Goal: Find specific page/section: Find specific page/section

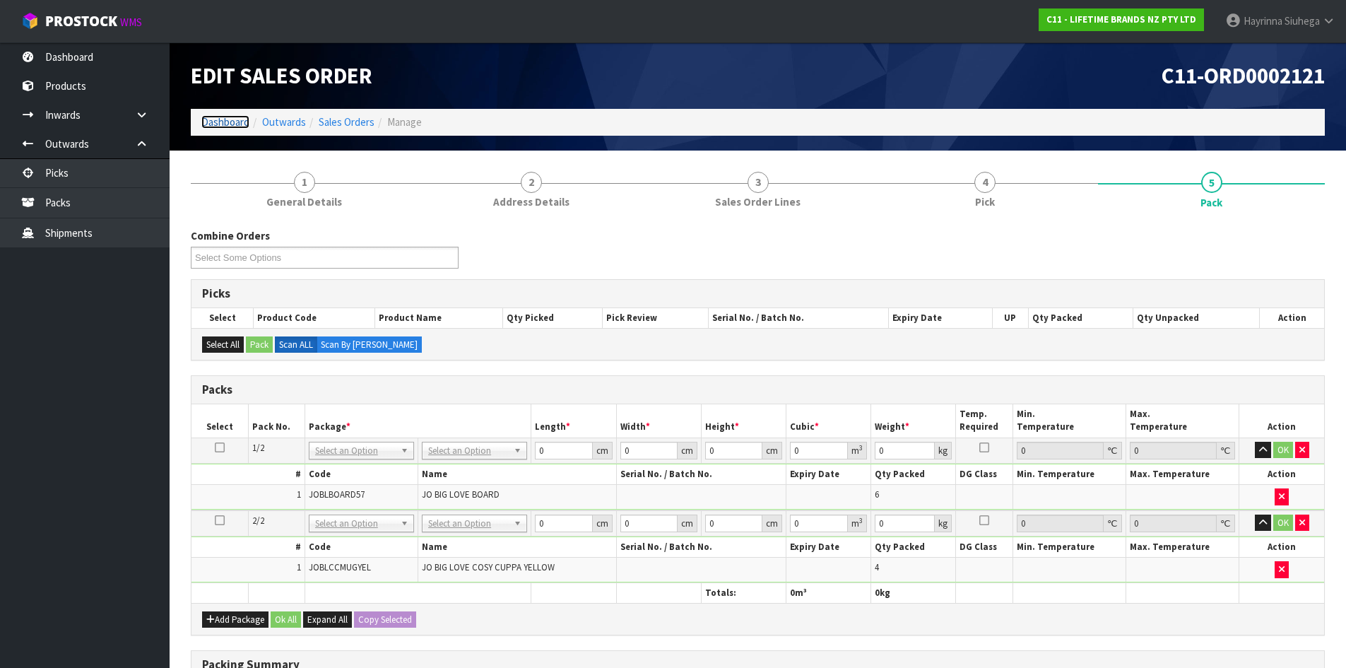
drag, startPoint x: 0, startPoint y: 0, endPoint x: 223, endPoint y: 125, distance: 255.4
click at [223, 125] on link "Dashboard" at bounding box center [225, 121] width 48 height 13
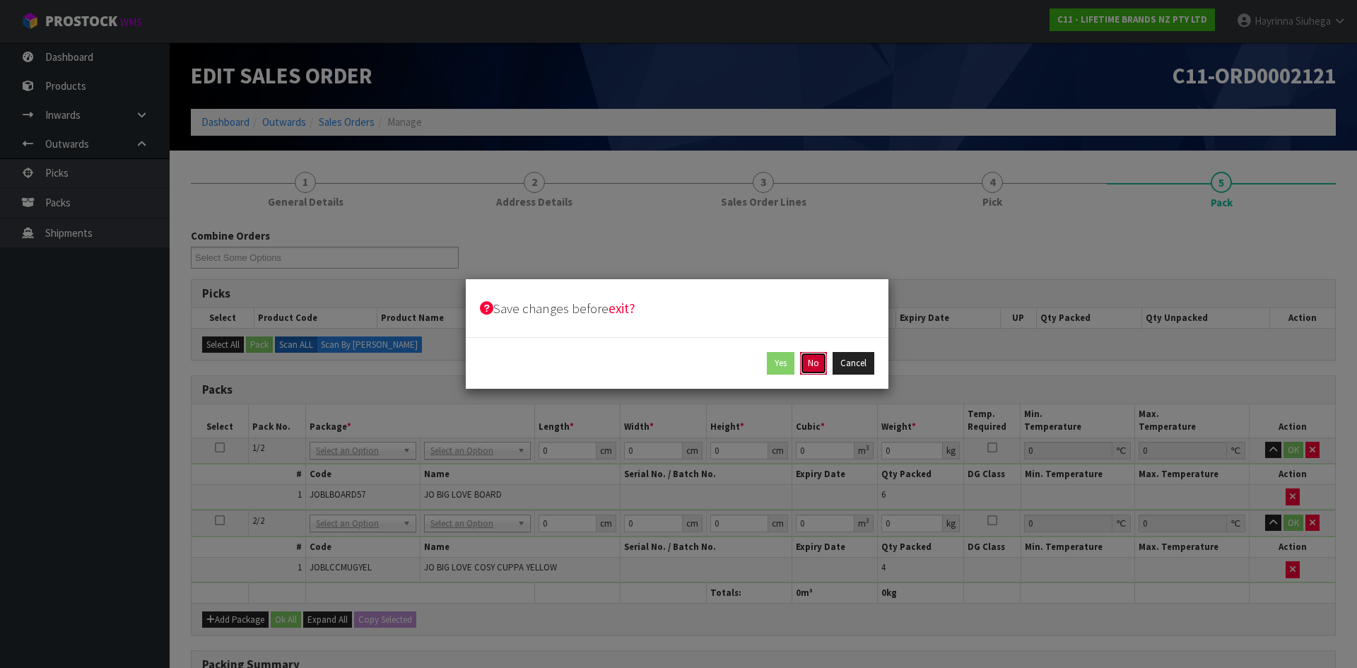
click at [812, 365] on button "No" at bounding box center [813, 363] width 27 height 23
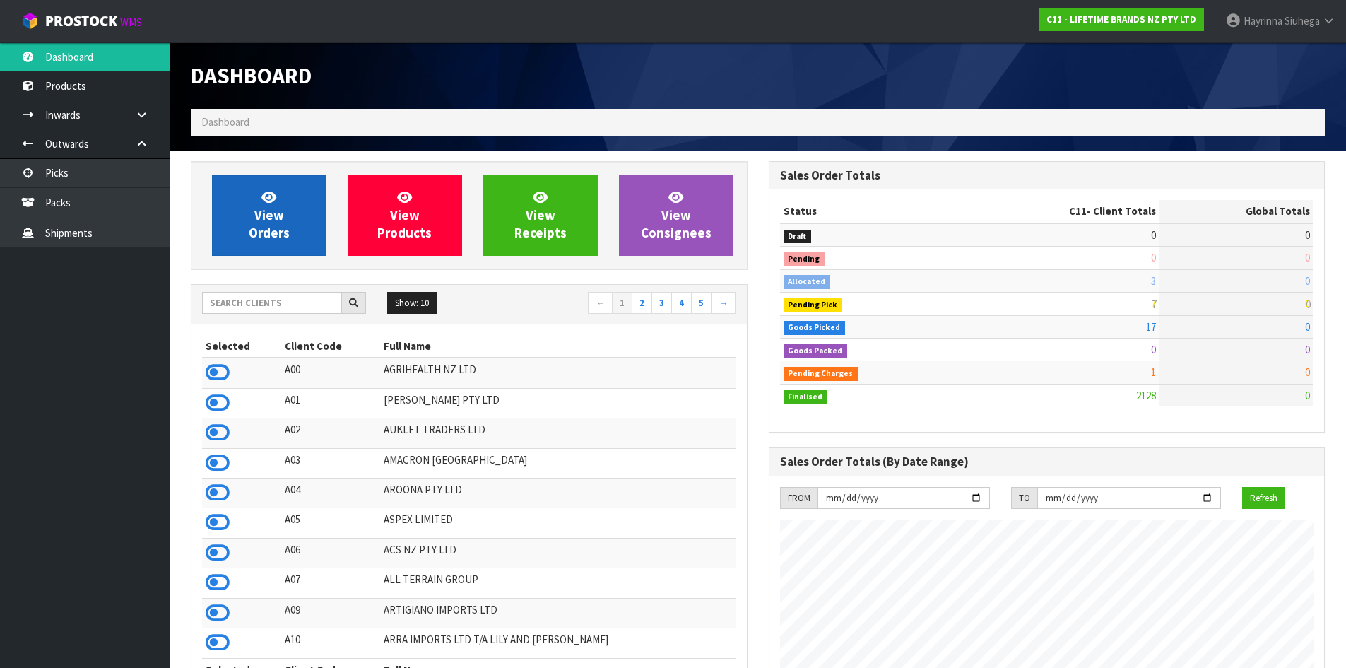
scroll to position [881, 577]
click at [277, 216] on span "View Orders" at bounding box center [269, 215] width 41 height 53
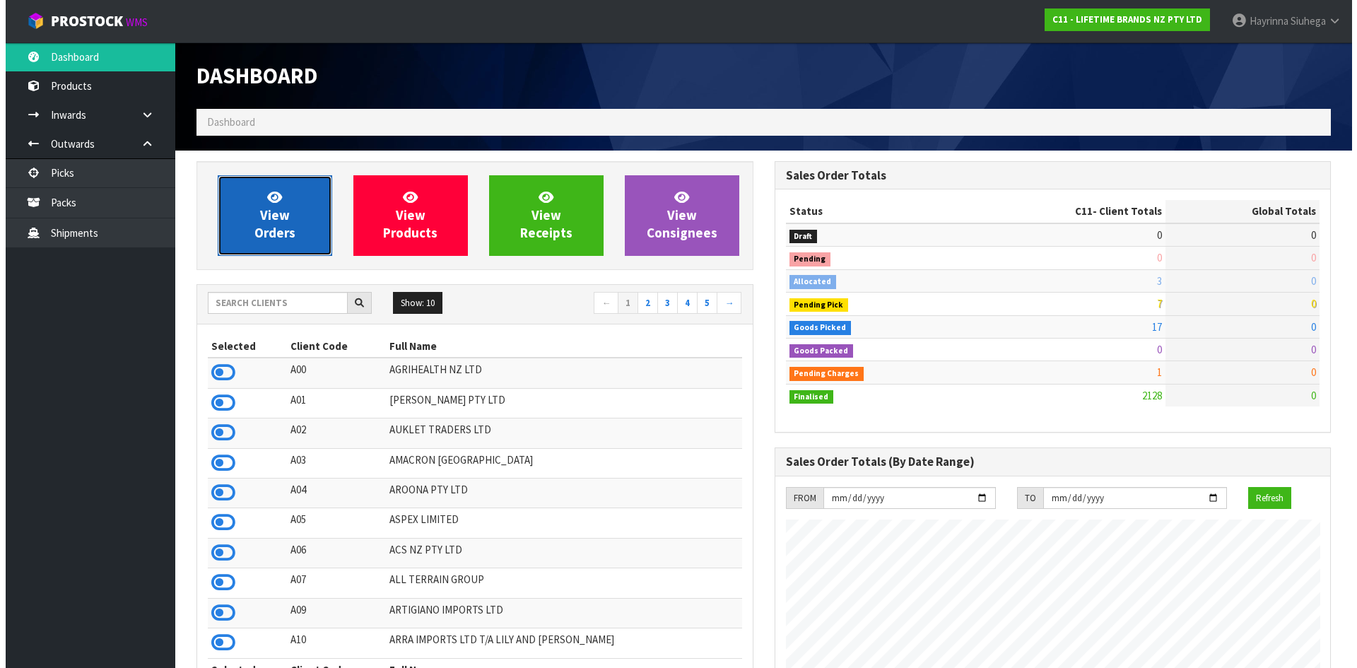
scroll to position [1071, 577]
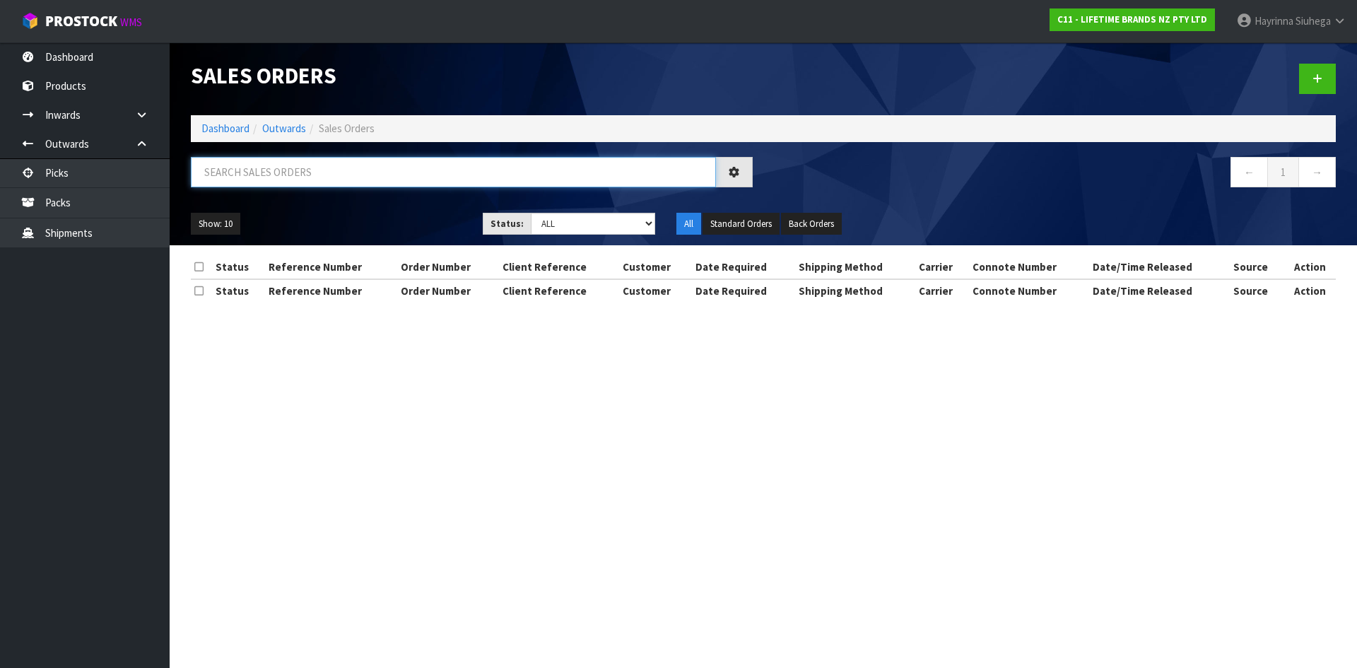
click at [406, 169] on input "text" at bounding box center [453, 172] width 525 height 30
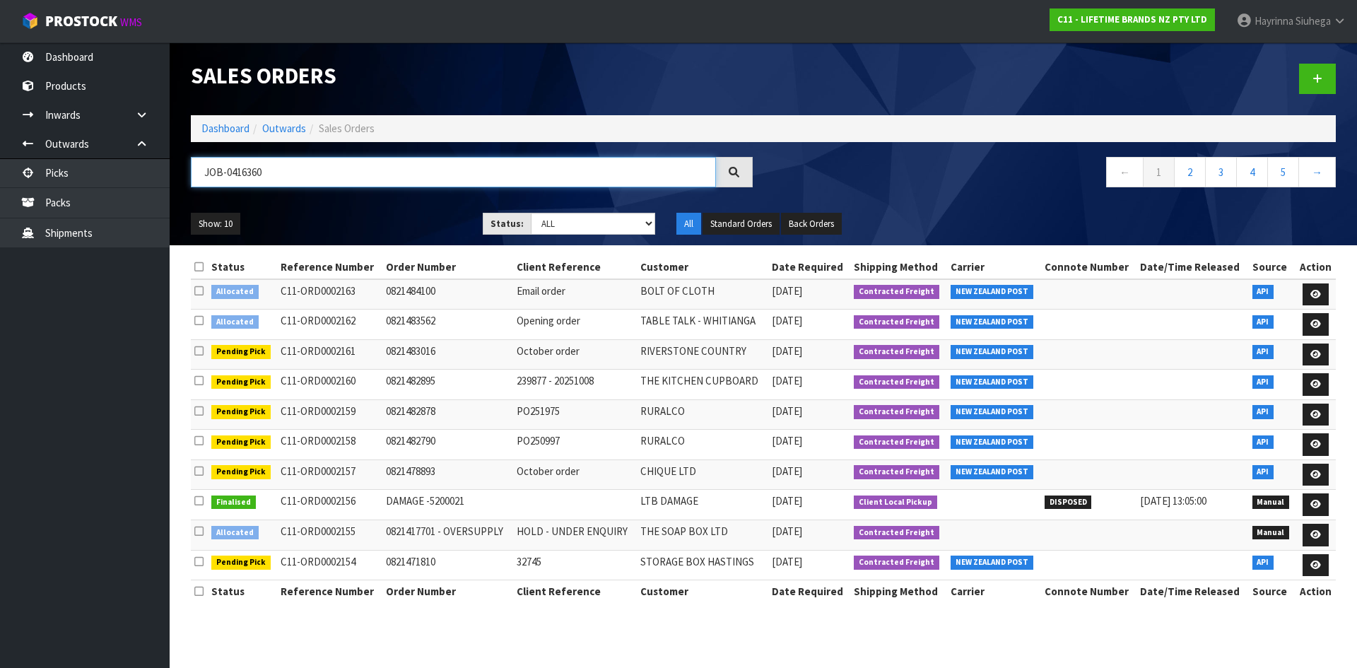
type input "JOB-0416360"
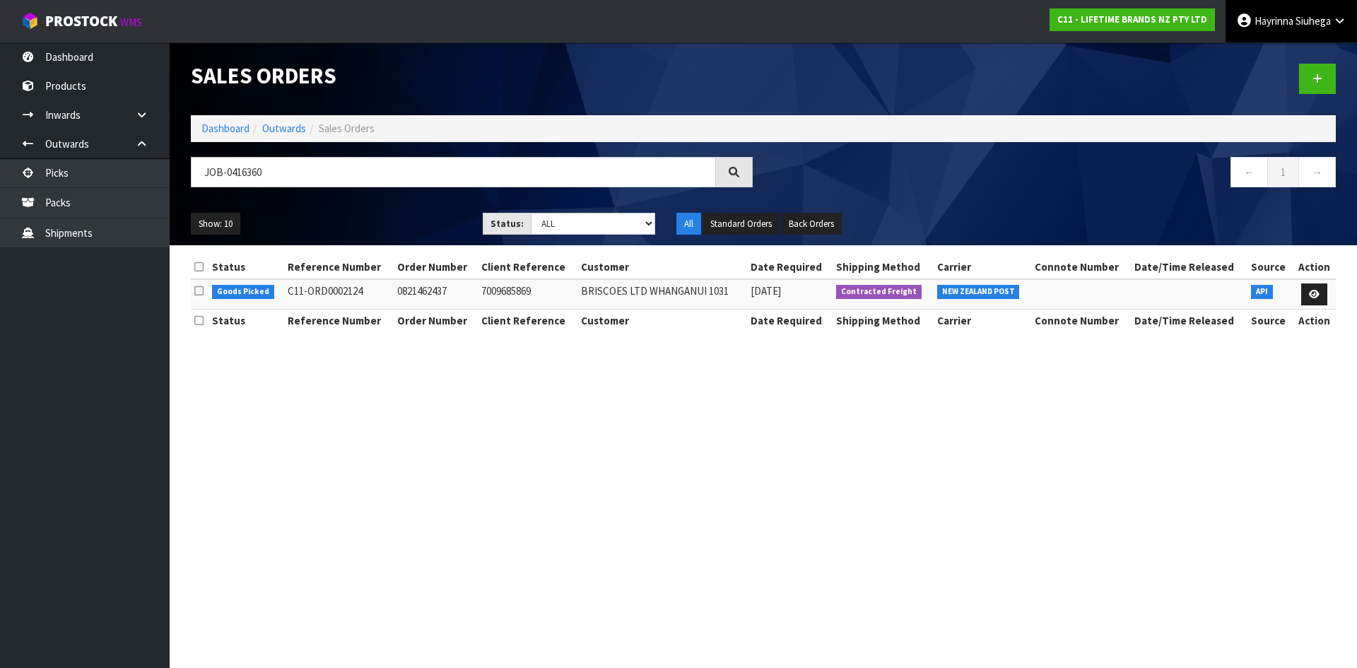
click at [1303, 18] on span "Siuhega" at bounding box center [1313, 20] width 35 height 13
click at [1287, 48] on link "Logout" at bounding box center [1301, 56] width 112 height 19
